Goal: Task Accomplishment & Management: Manage account settings

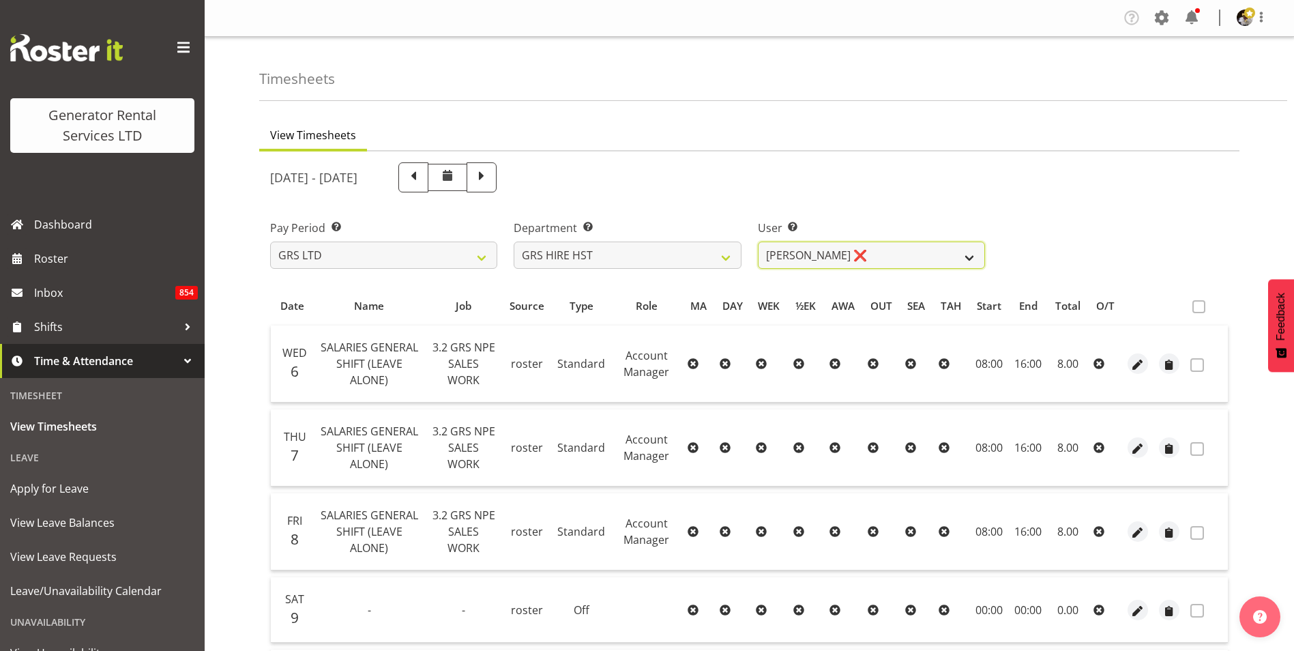
click at [856, 257] on select "[PERSON_NAME] ❌ [PERSON_NAME] ❌ [PERSON_NAME] ❌" at bounding box center [871, 254] width 227 height 27
select select "1338"
click at [758, 241] on select "[PERSON_NAME] ❌ [PERSON_NAME] ❌ [PERSON_NAME] ❌" at bounding box center [871, 254] width 227 height 27
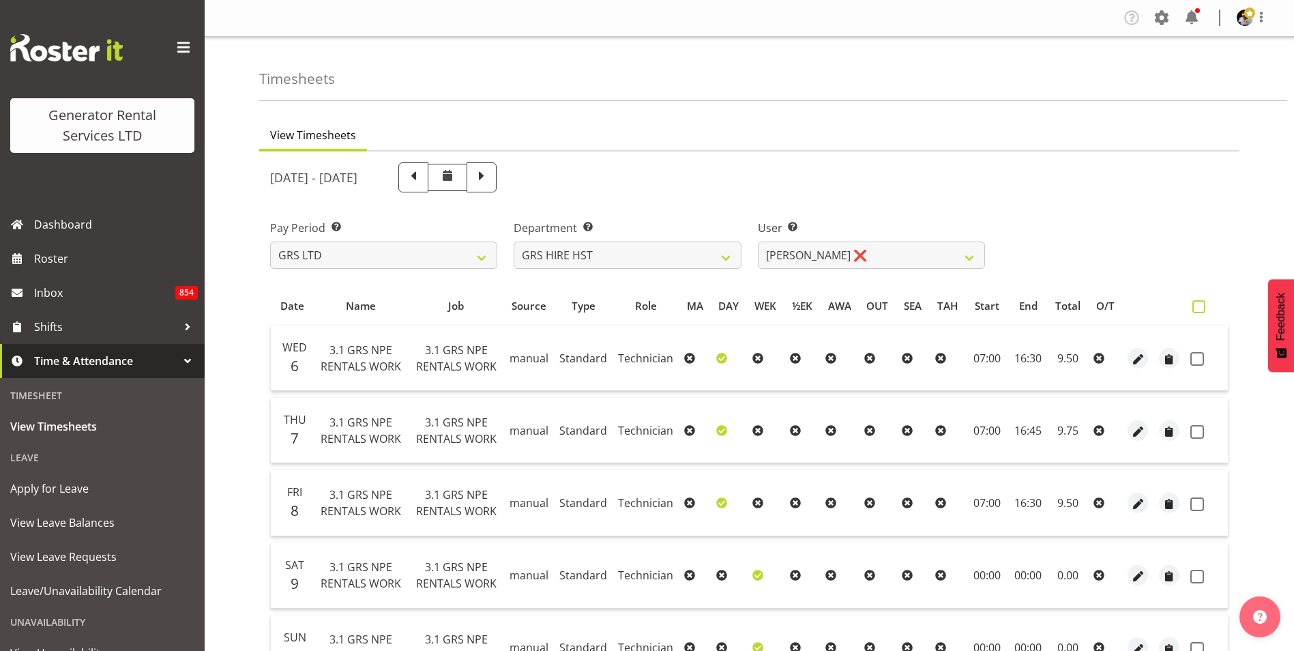
click at [1200, 306] on span at bounding box center [1198, 306] width 13 height 13
click at [1200, 306] on input "checkbox" at bounding box center [1196, 306] width 9 height 9
checkbox input "true"
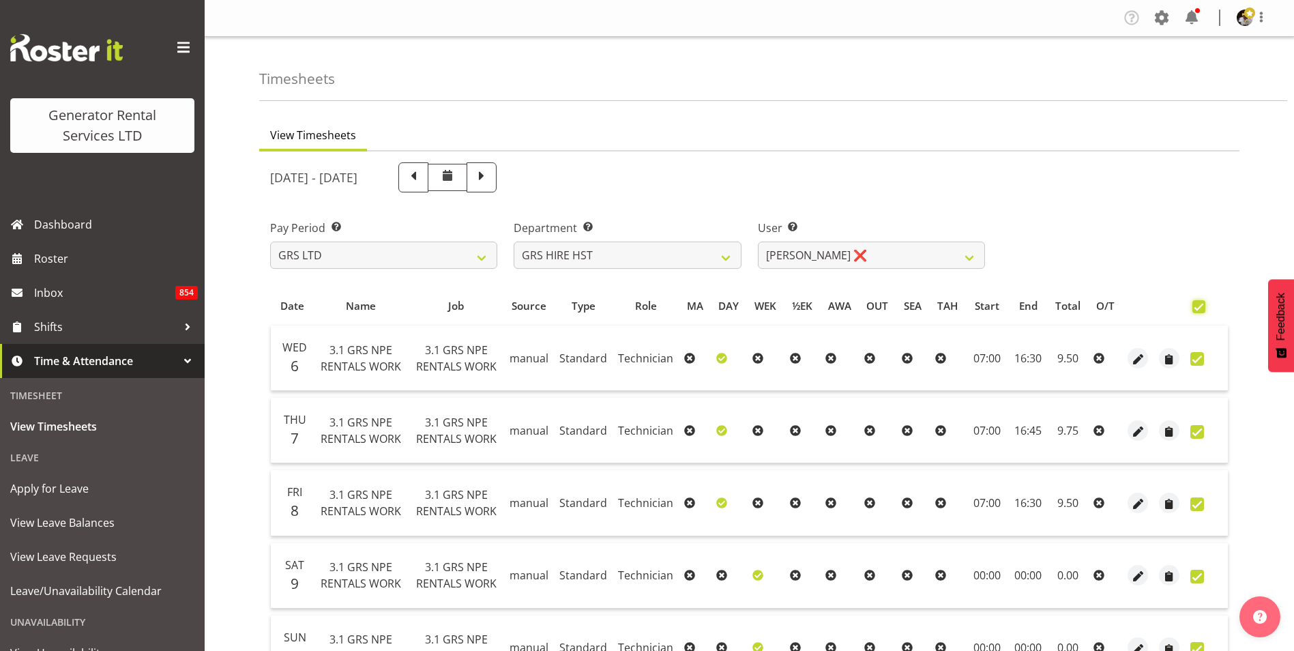
checkbox input "true"
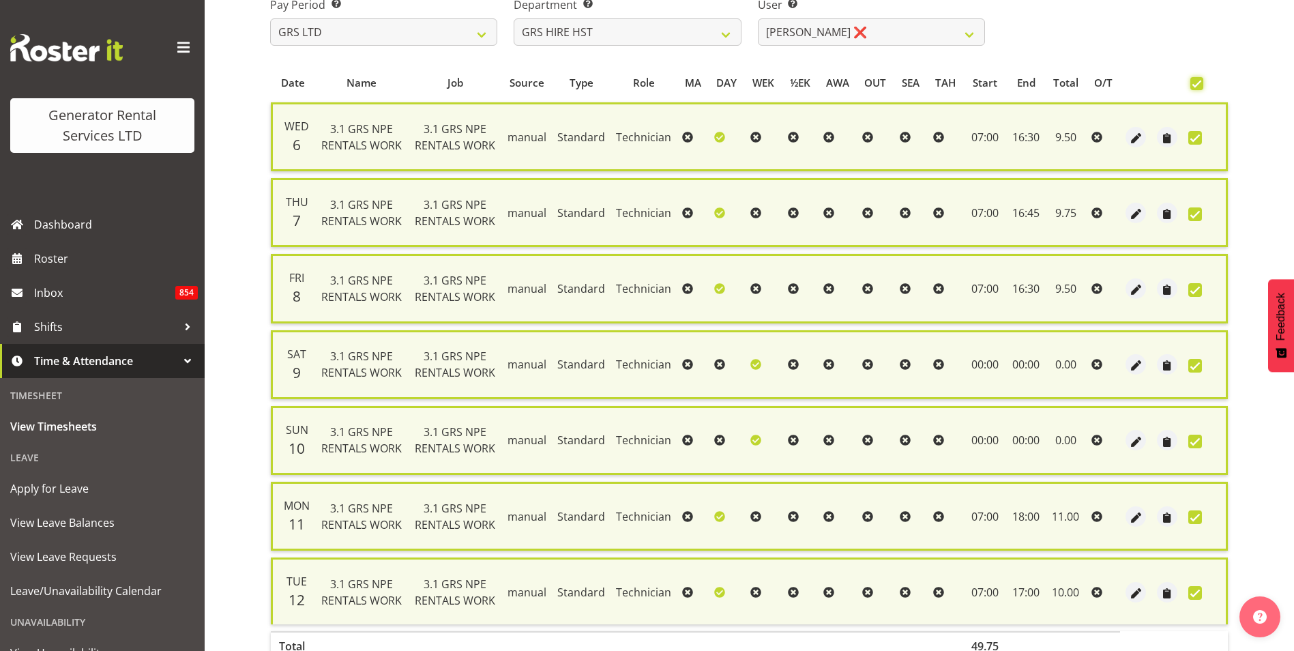
scroll to position [306, 0]
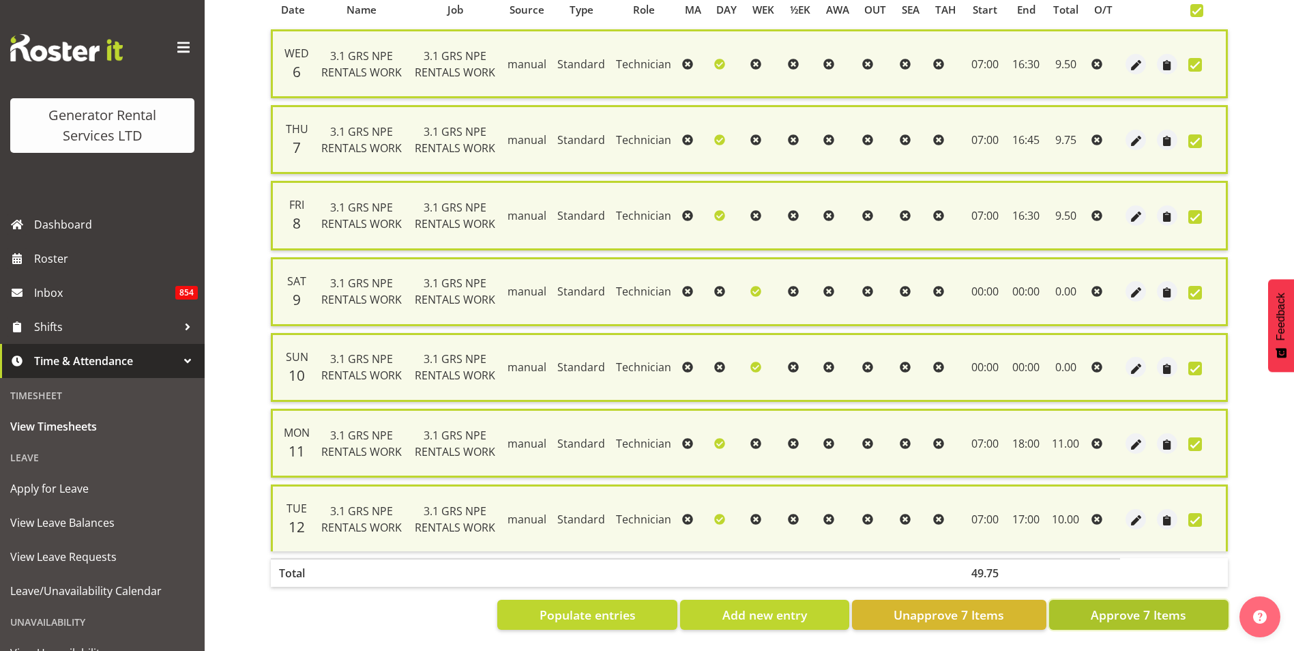
click at [1153, 606] on span "Approve 7 Items" at bounding box center [1139, 615] width 96 height 18
checkbox input "false"
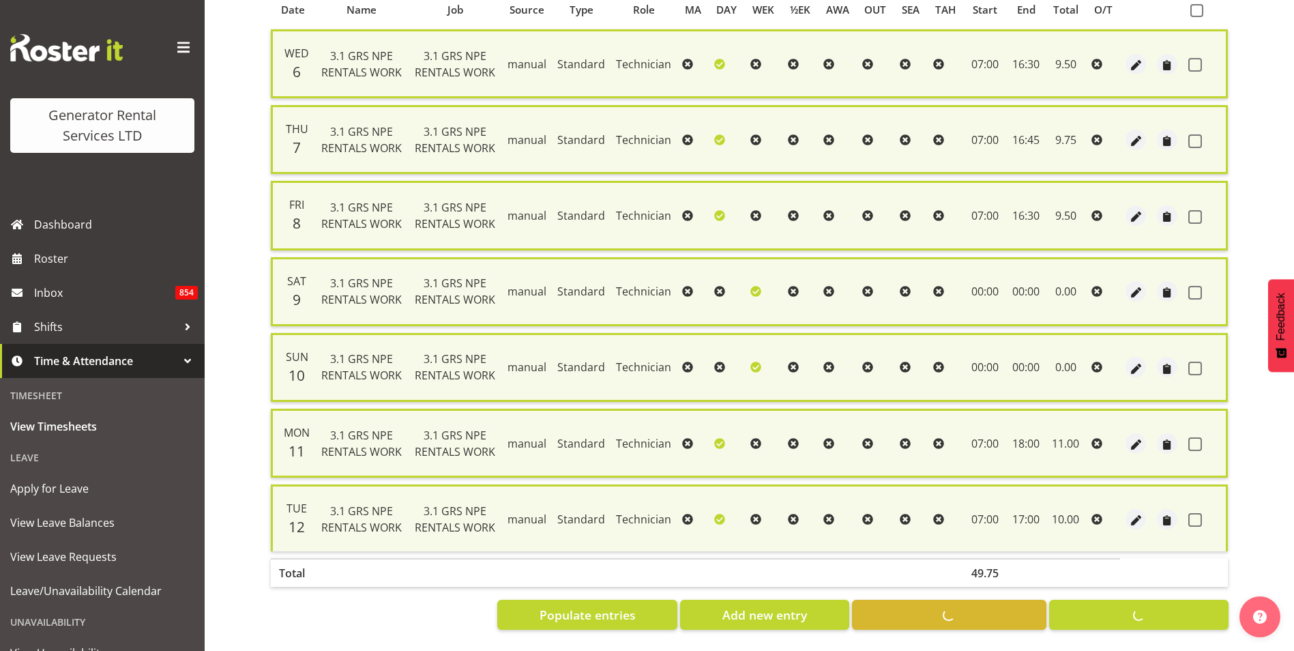
checkbox input "false"
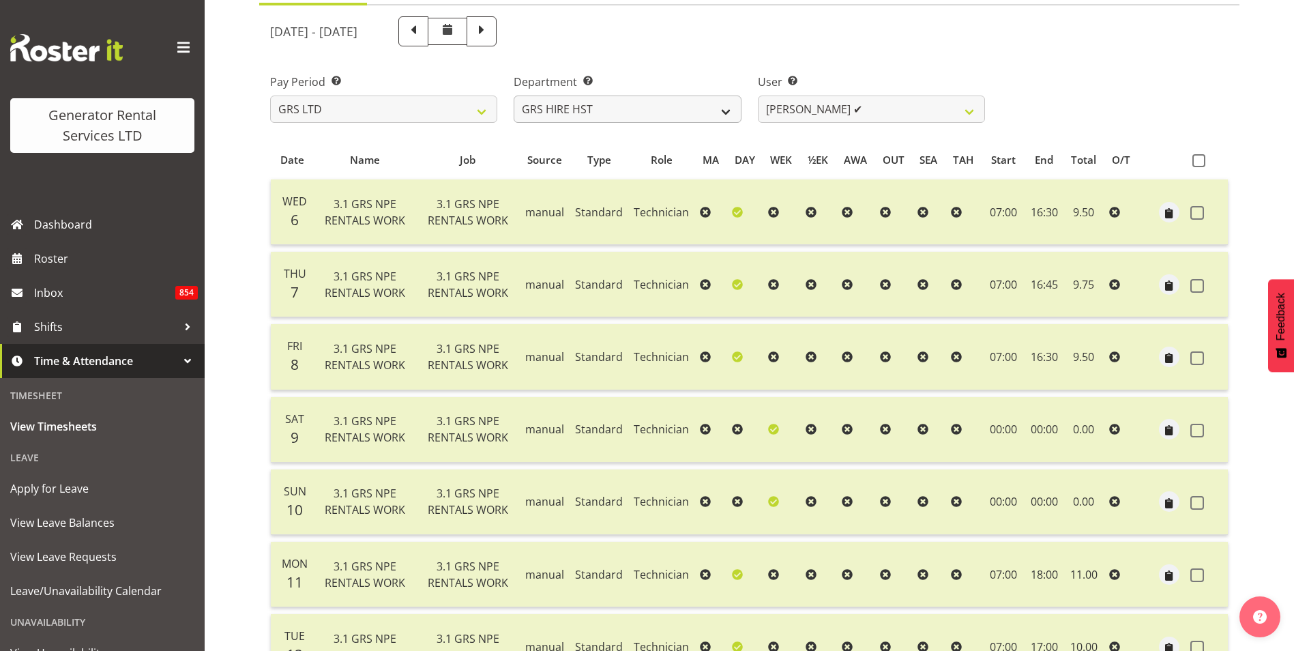
scroll to position [0, 0]
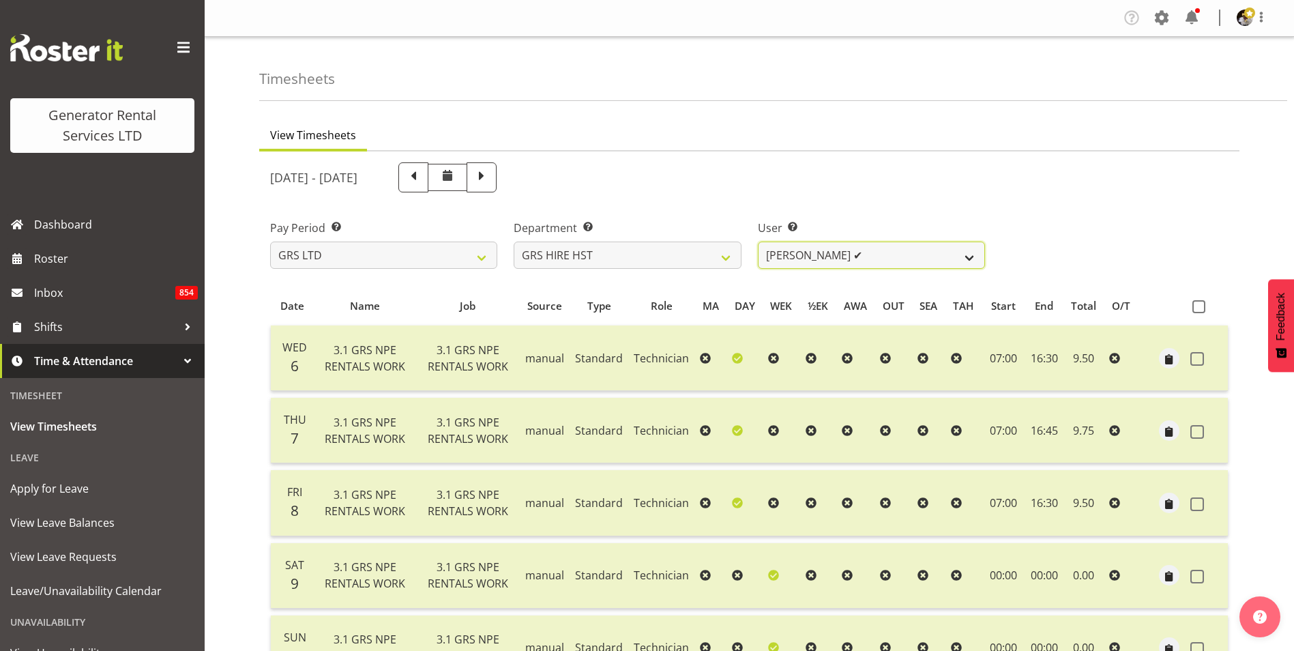
drag, startPoint x: 801, startPoint y: 254, endPoint x: 820, endPoint y: 268, distance: 23.9
click at [801, 254] on select "[PERSON_NAME] ❌ [PERSON_NAME] ✔ [PERSON_NAME] ❌" at bounding box center [871, 254] width 227 height 27
select select "2327"
click at [758, 241] on select "[PERSON_NAME] ❌ [PERSON_NAME] ✔ [PERSON_NAME] ❌" at bounding box center [871, 254] width 227 height 27
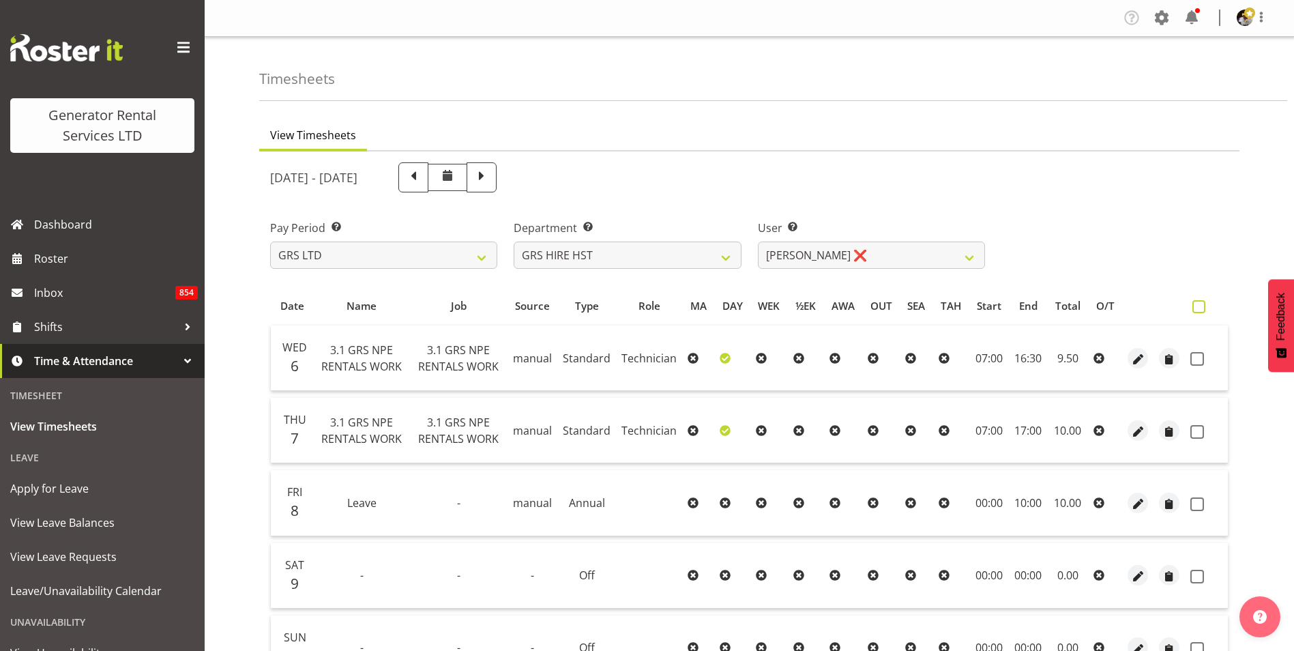
click at [1199, 308] on span at bounding box center [1198, 306] width 13 height 13
click at [1199, 308] on input "checkbox" at bounding box center [1196, 306] width 9 height 9
checkbox input "true"
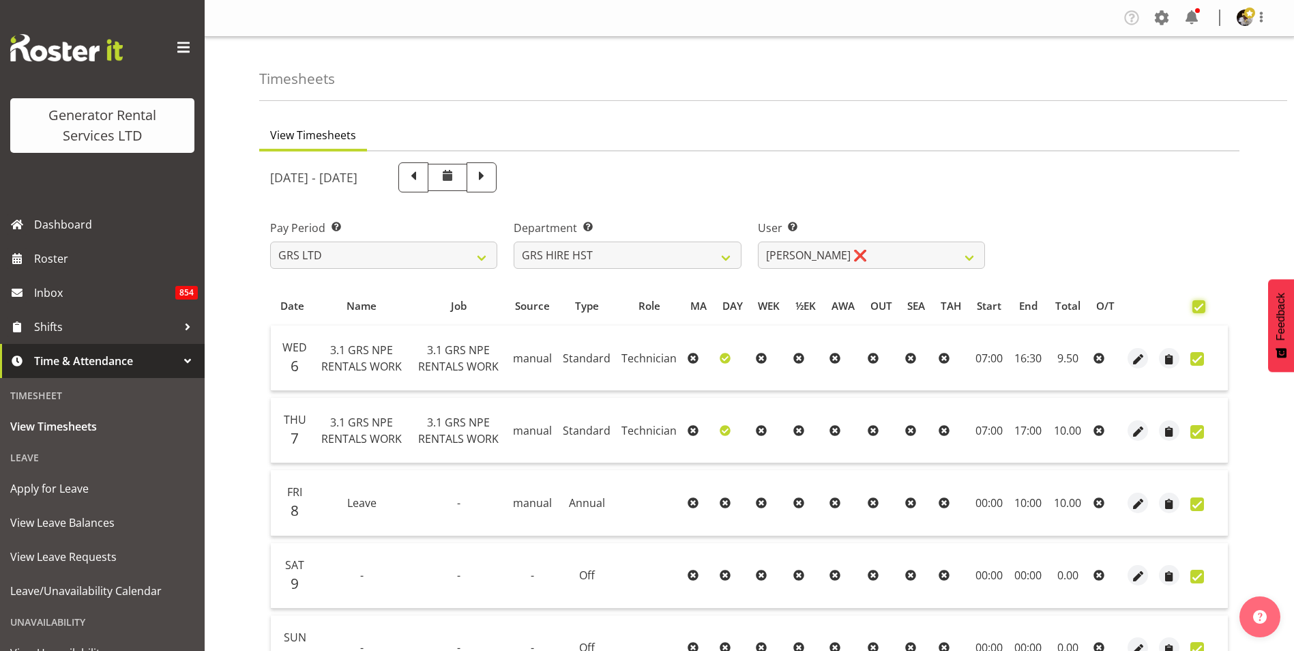
checkbox input "true"
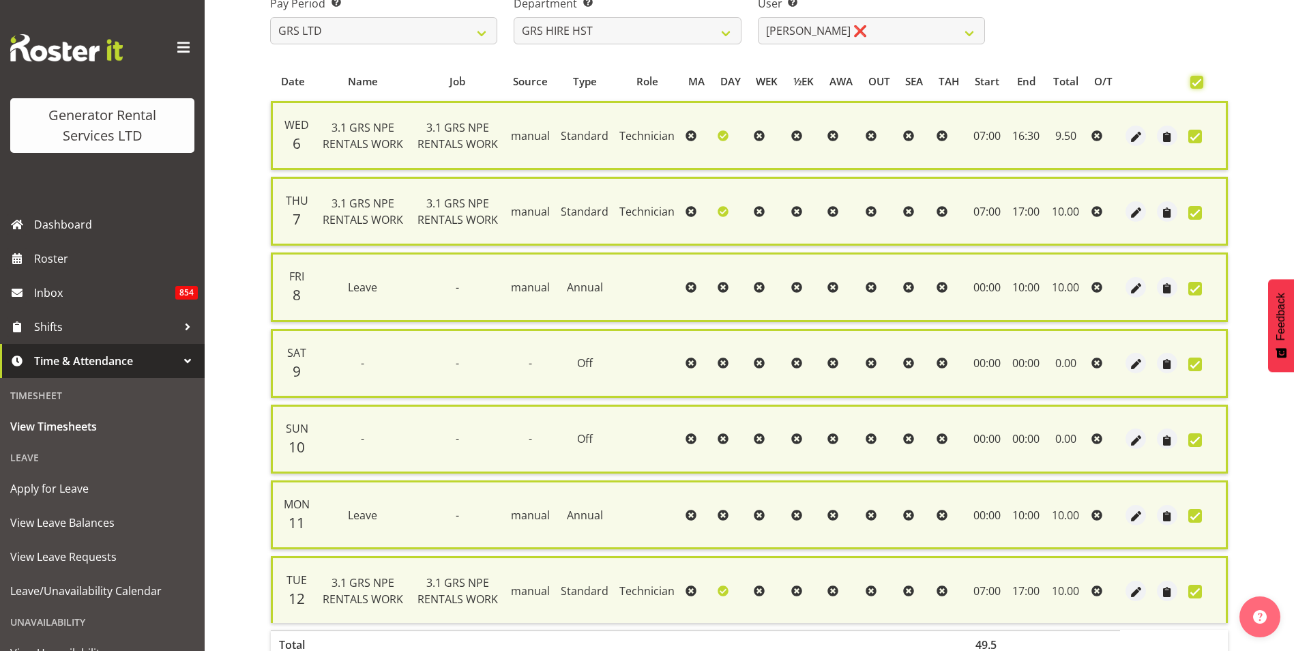
scroll to position [306, 0]
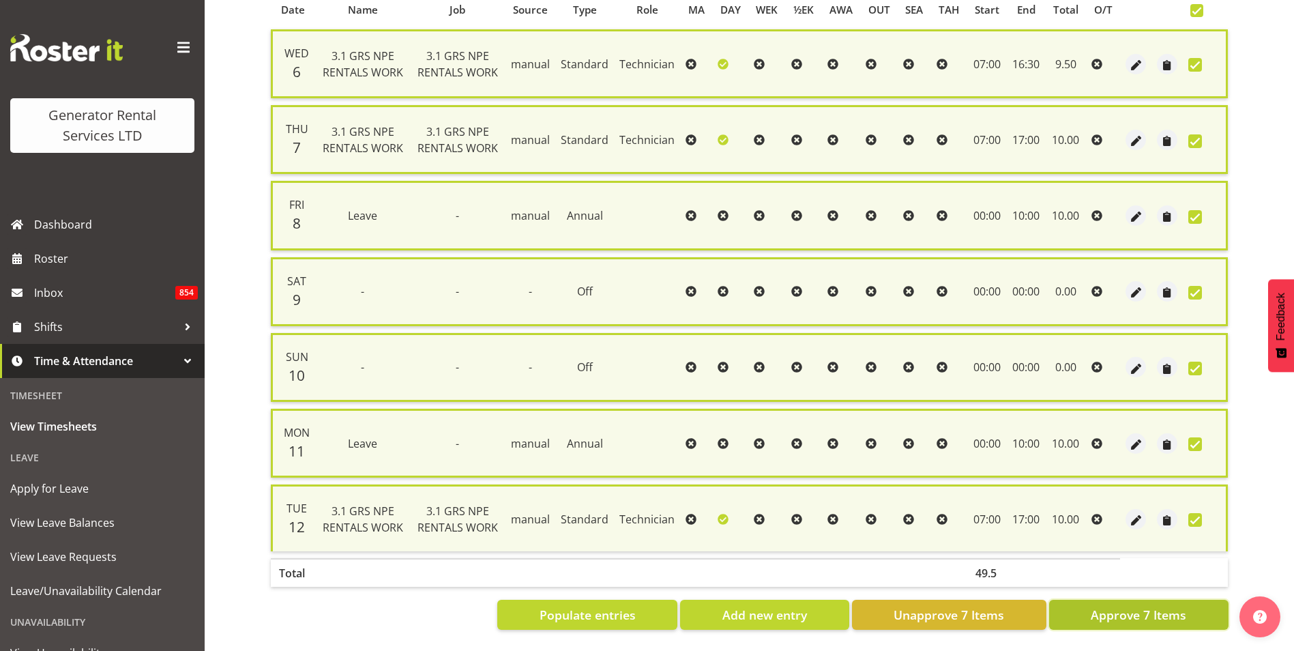
click at [1089, 614] on button "Approve 7 Items" at bounding box center [1138, 615] width 179 height 30
checkbox input "false"
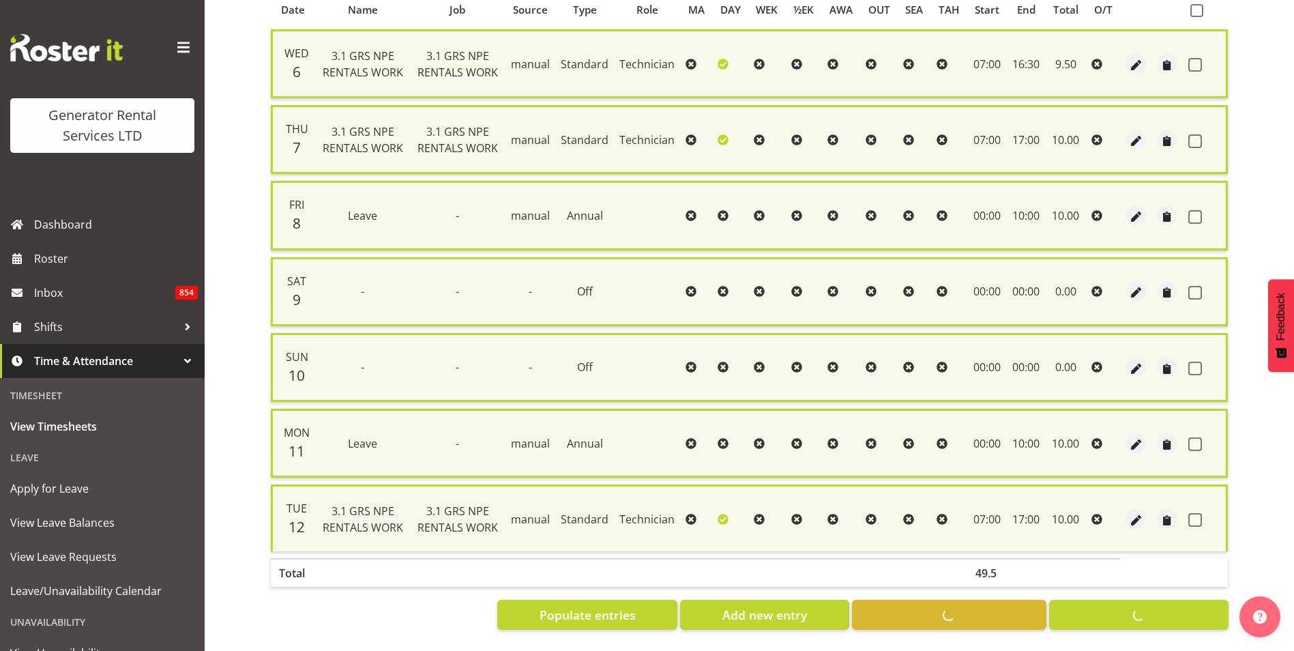
checkbox input "false"
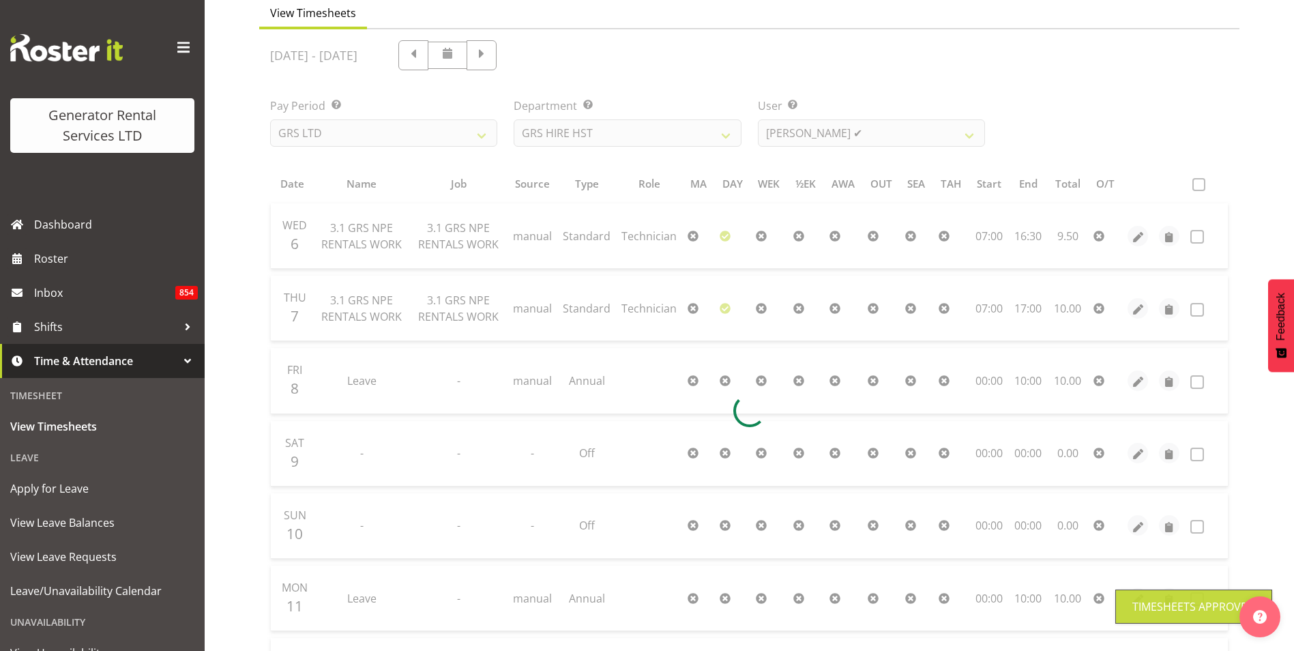
scroll to position [79, 0]
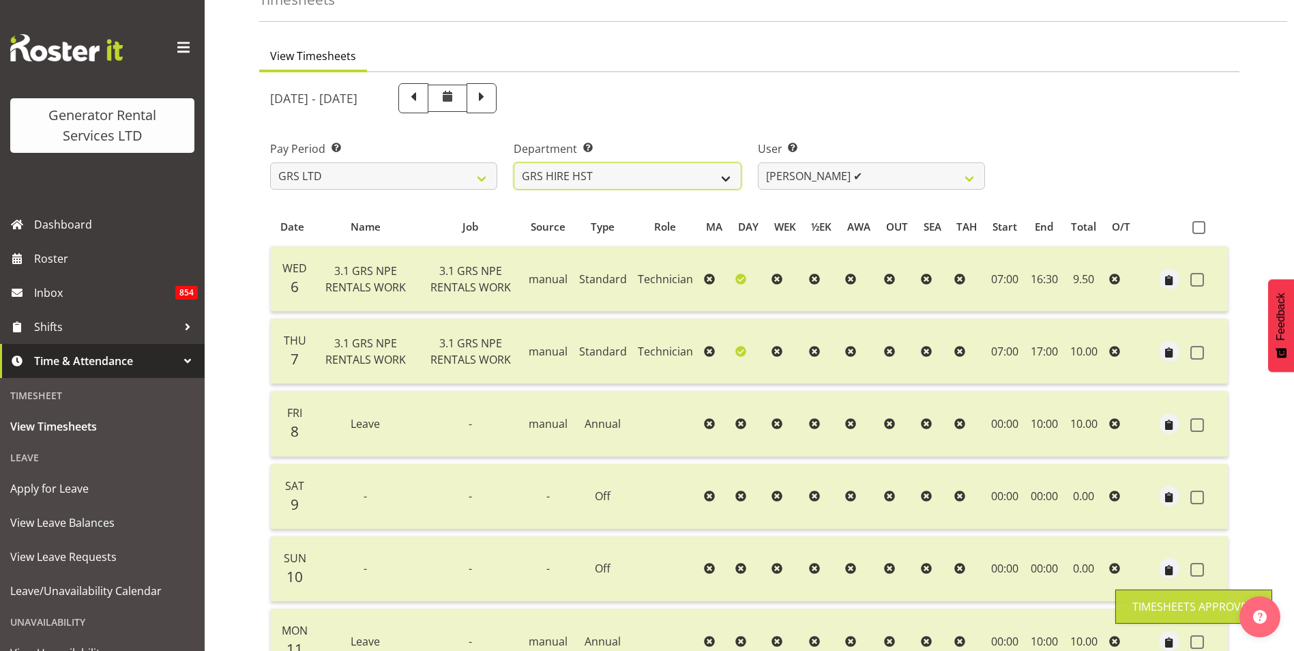
click at [694, 180] on select "GRS HIRE HST GRS SALES HST" at bounding box center [627, 175] width 227 height 27
select select "162"
click at [514, 162] on select "GRS HIRE HST GRS SALES HST" at bounding box center [627, 175] width 227 height 27
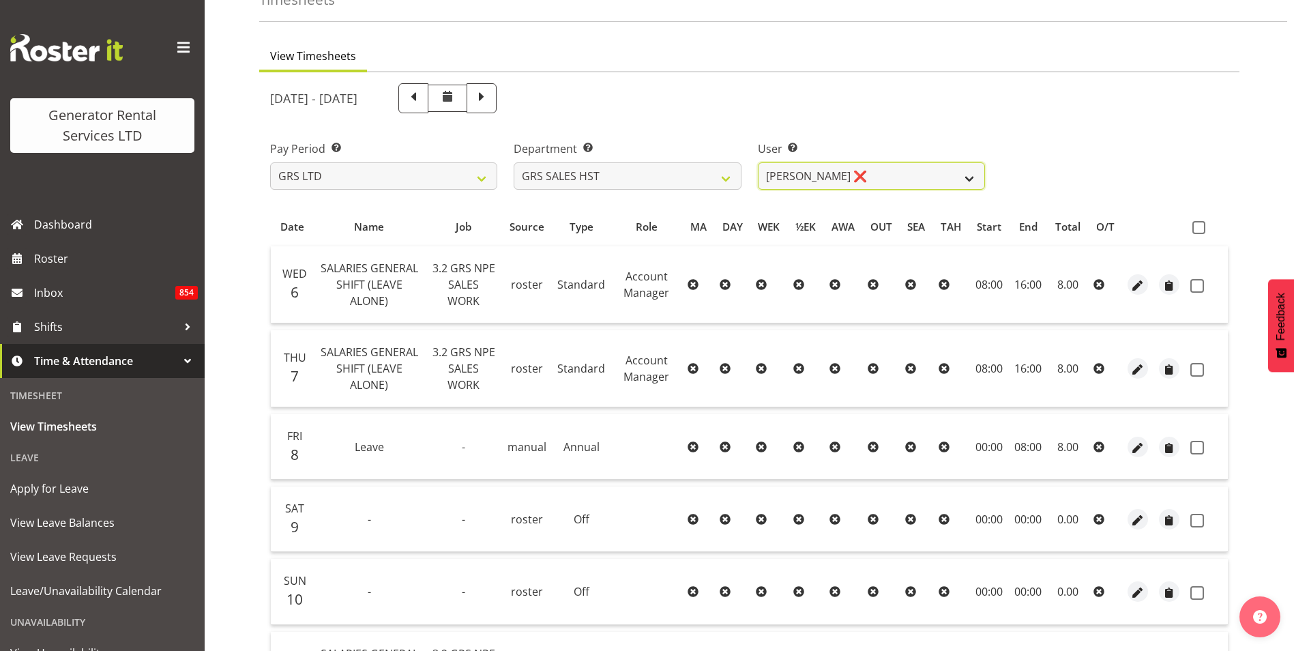
click at [910, 175] on select "[PERSON_NAME] ❌" at bounding box center [871, 175] width 227 height 27
click at [1047, 155] on div "Pay Period Select which pay period you would like to view. GRS LTD GRS VEHICLES…" at bounding box center [749, 159] width 975 height 76
click at [1200, 224] on span at bounding box center [1198, 227] width 13 height 13
click at [1200, 224] on input "checkbox" at bounding box center [1196, 227] width 9 height 9
checkbox input "true"
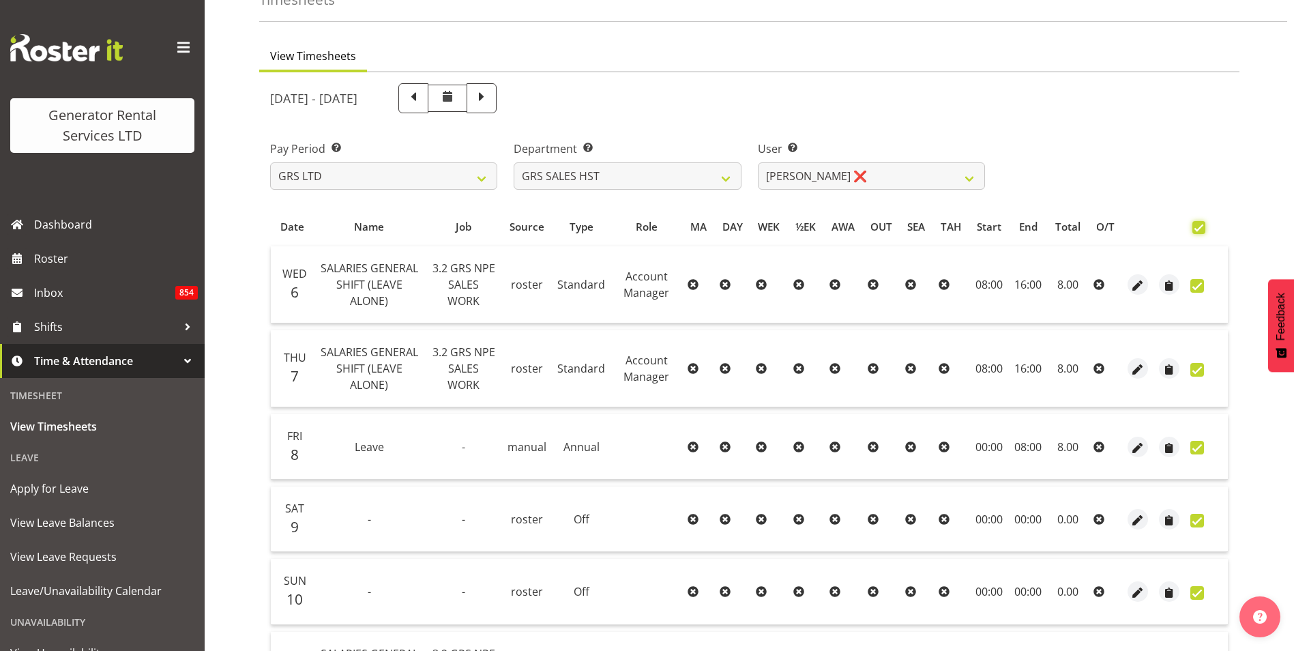
checkbox input "true"
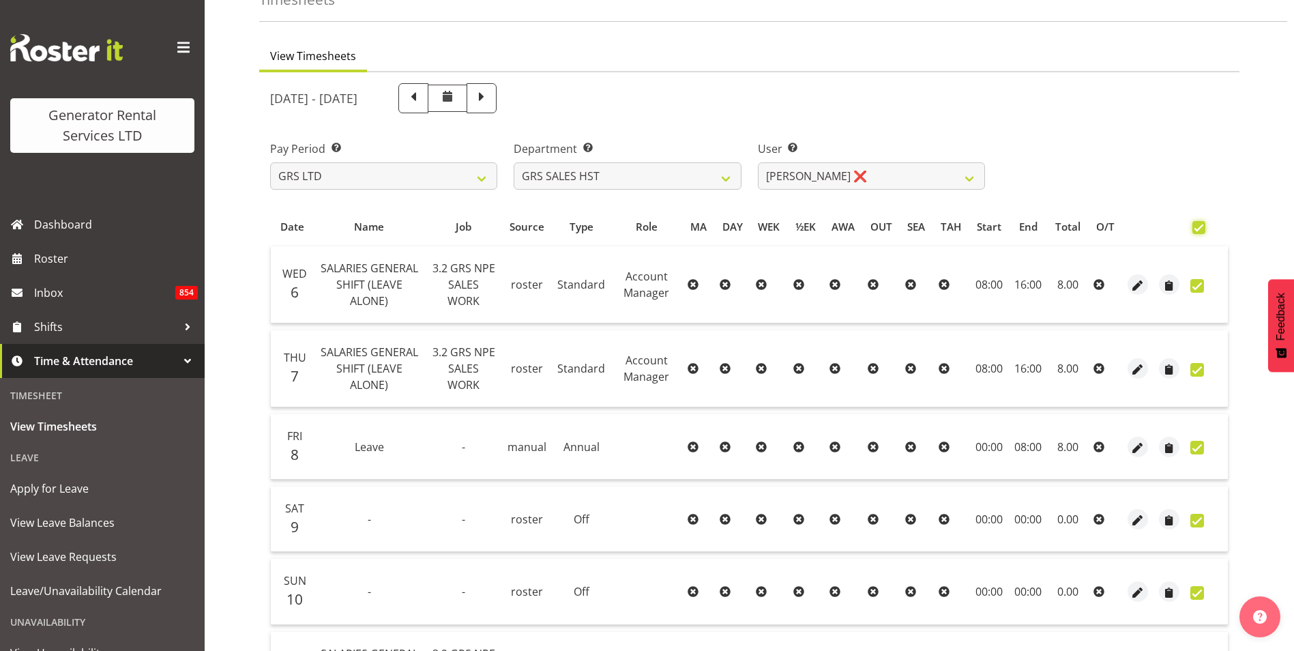
checkbox input "true"
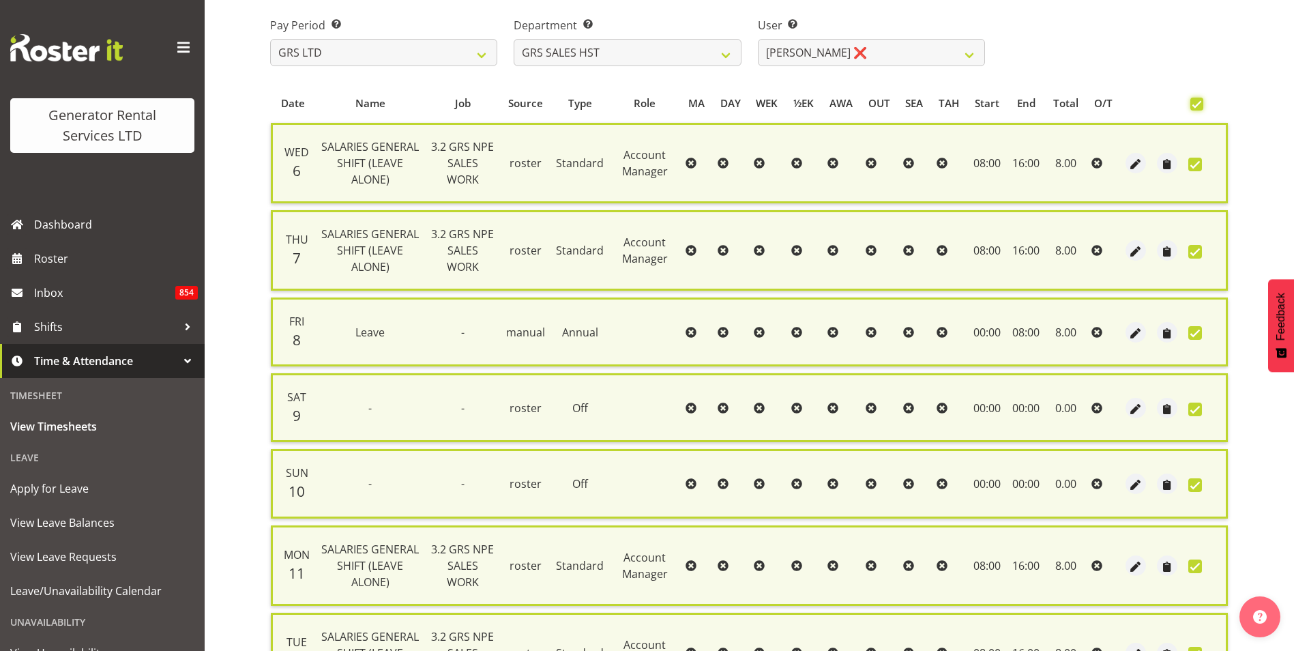
scroll to position [353, 0]
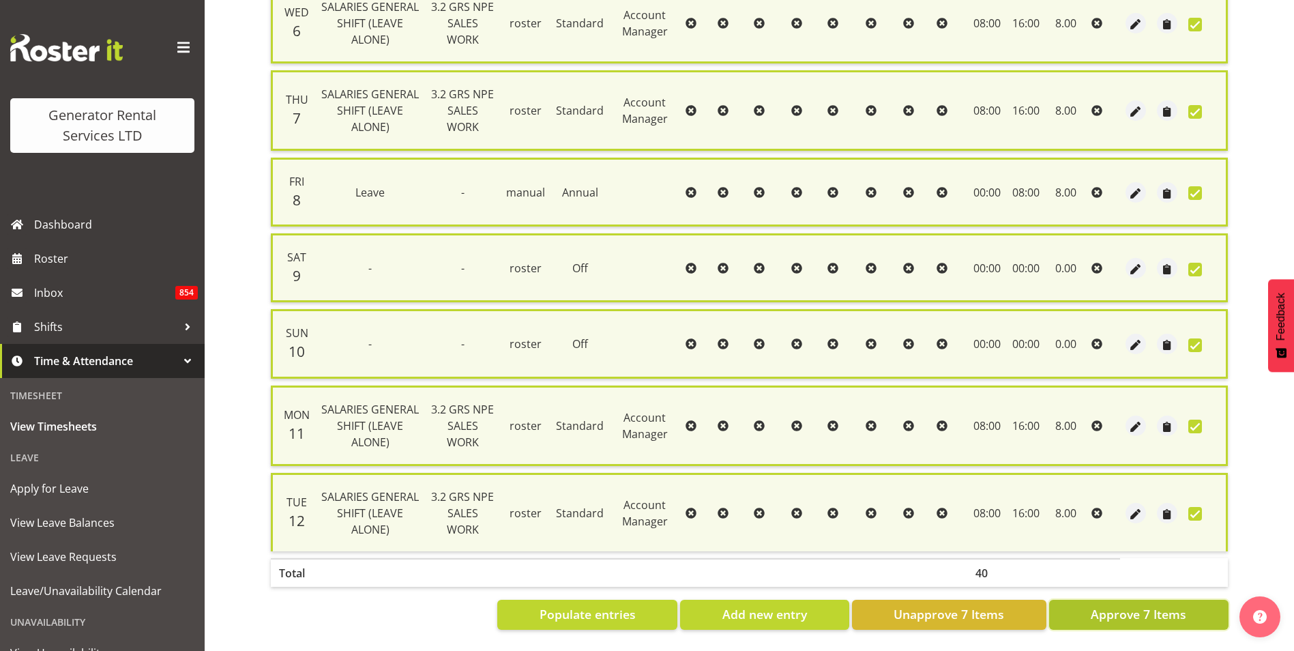
click at [1194, 604] on button "Approve 7 Items" at bounding box center [1138, 615] width 179 height 30
checkbox input "false"
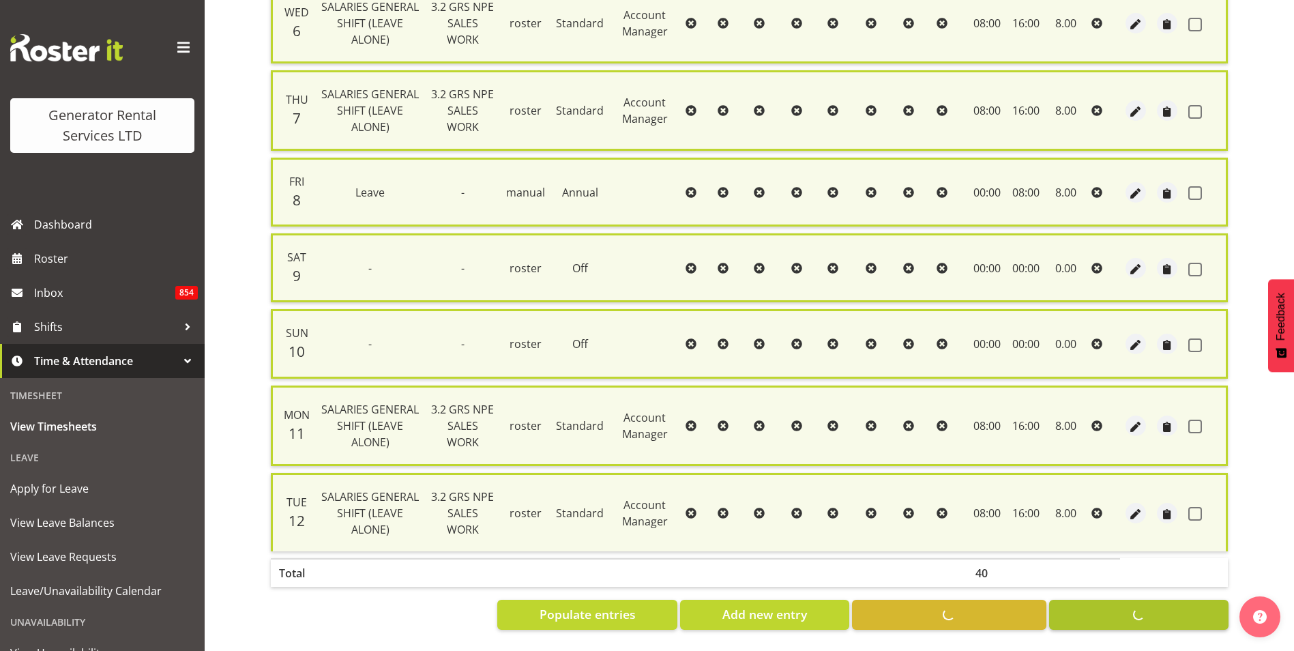
checkbox input "false"
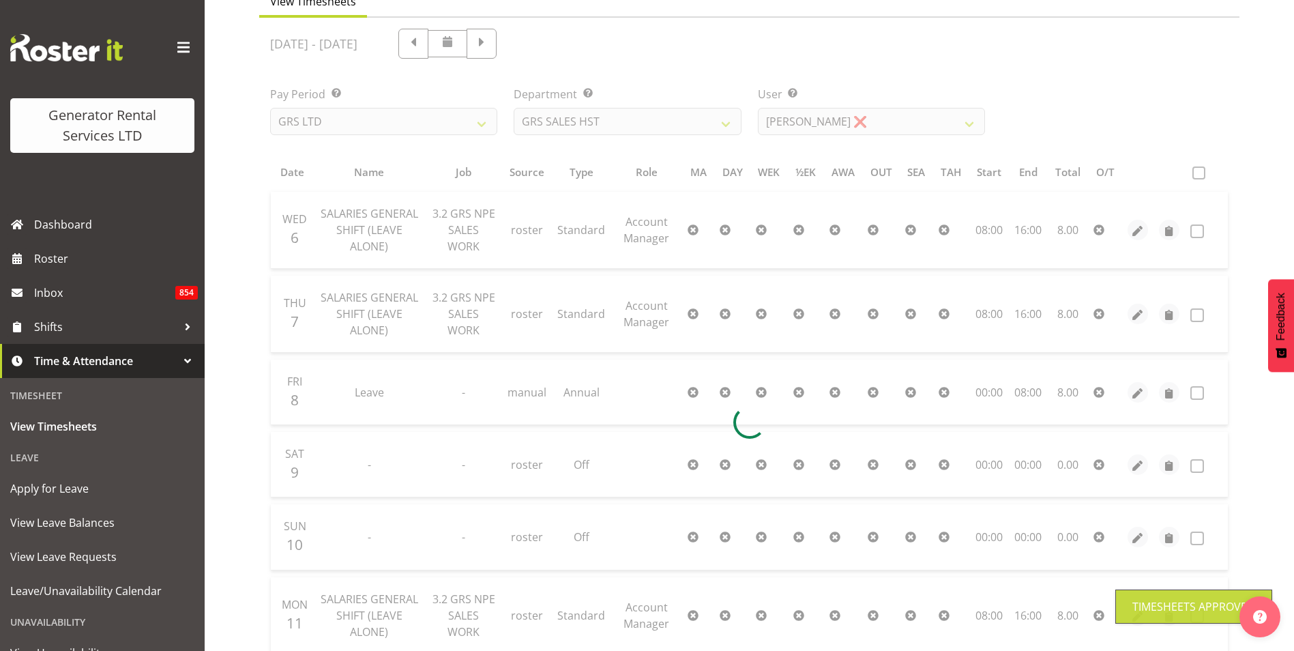
scroll to position [0, 0]
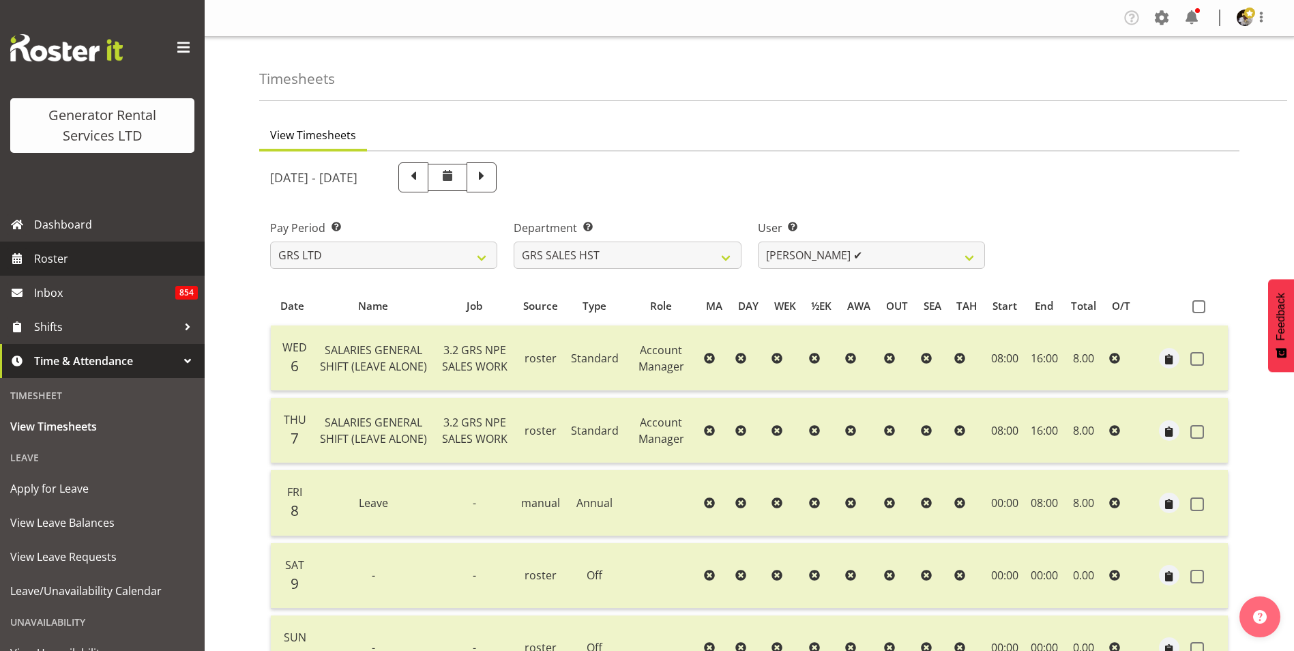
click at [51, 263] on span "Roster" at bounding box center [116, 258] width 164 height 20
